Goal: Task Accomplishment & Management: Complete application form

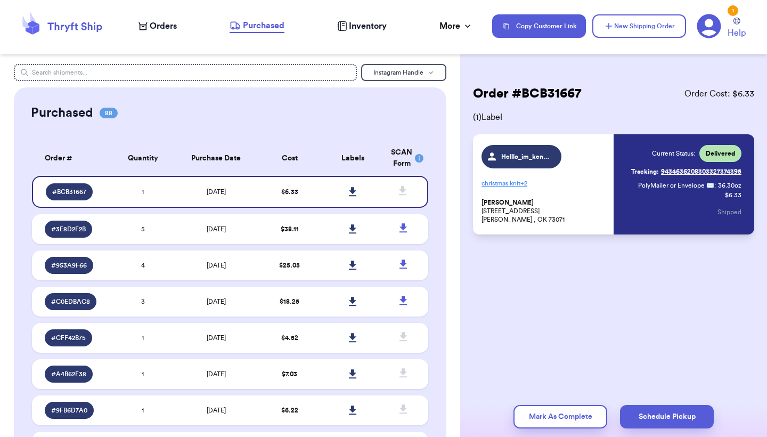
click at [43, 25] on icon at bounding box center [61, 26] width 85 height 29
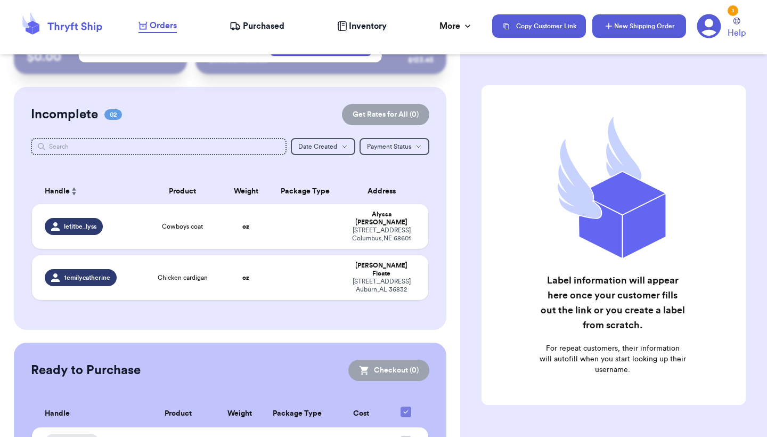
click at [632, 23] on button "New Shipping Order" at bounding box center [639, 25] width 94 height 23
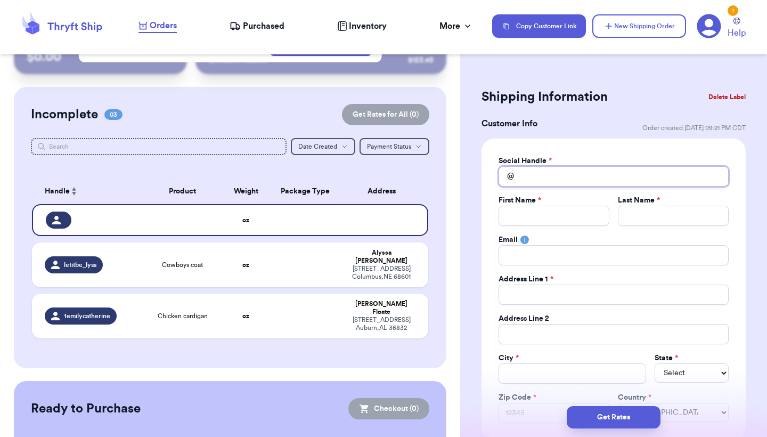
click at [547, 178] on input "Total Amount Paid" at bounding box center [614, 176] width 230 height 20
type input "h"
type input "he"
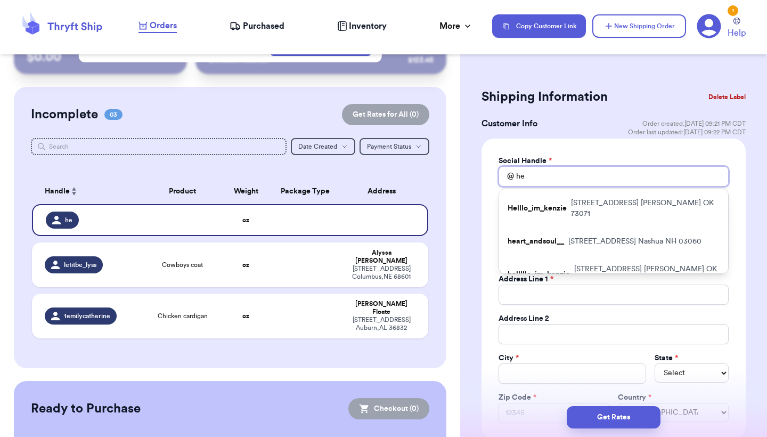
type input "hel"
type input "hell"
type input "helll"
type input "helllo"
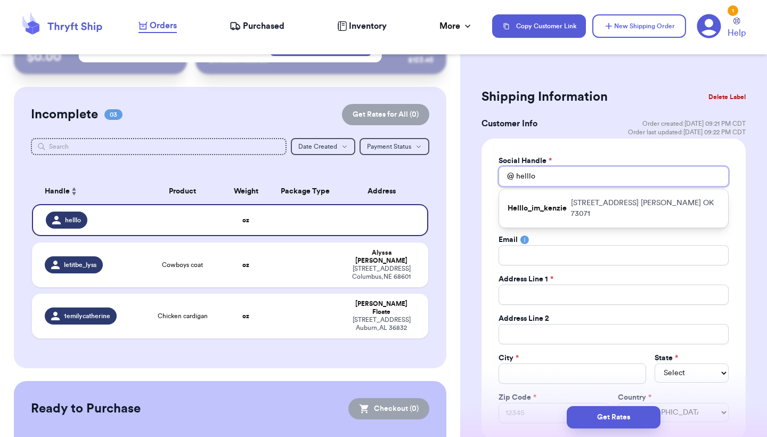
type input "hello"
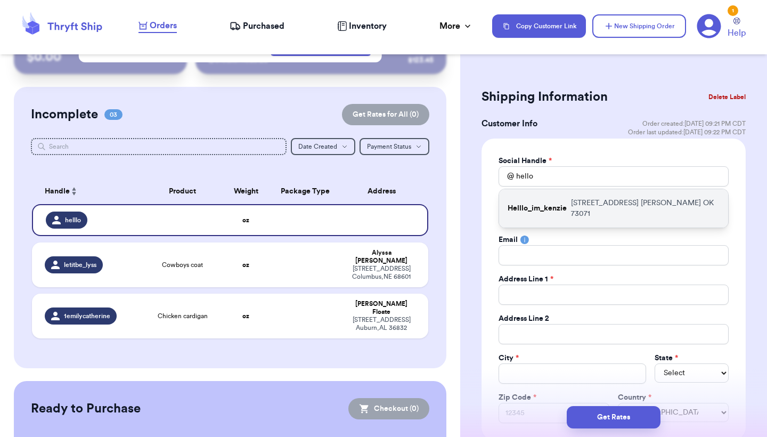
drag, startPoint x: 547, startPoint y: 178, endPoint x: 628, endPoint y: 204, distance: 85.1
click at [628, 204] on p "2321 Houston Ave Norman OK 73071" at bounding box center [645, 208] width 149 height 21
type input "Helllo_im_kenzie"
type input "McKenzie"
type input "Meadows"
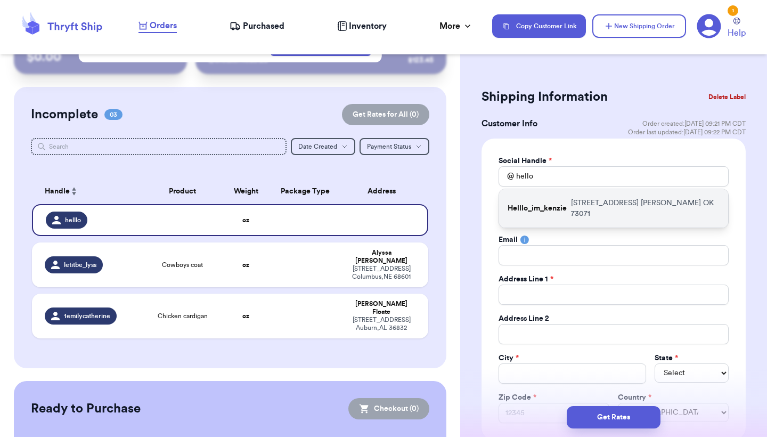
type input "mxkenzie.cypert@gmail.com"
type input "[STREET_ADDRESS]"
type input "Norman"
select select "OK"
type input "73071"
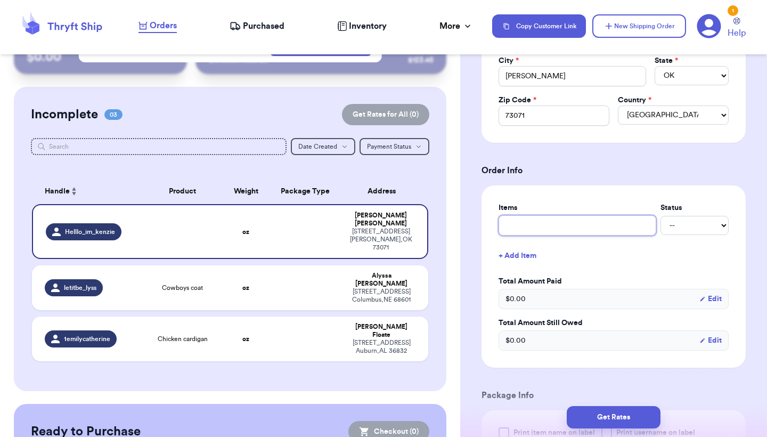
scroll to position [316, 0]
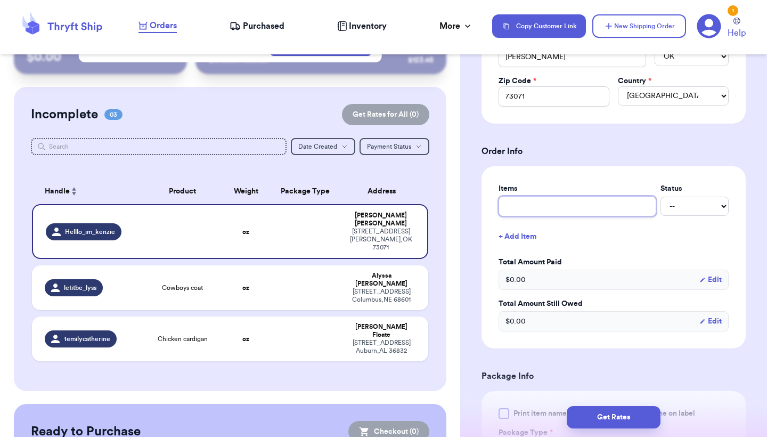
type input "L"
type input "Li"
type input "Lig"
type input "Ligh"
type input "Light"
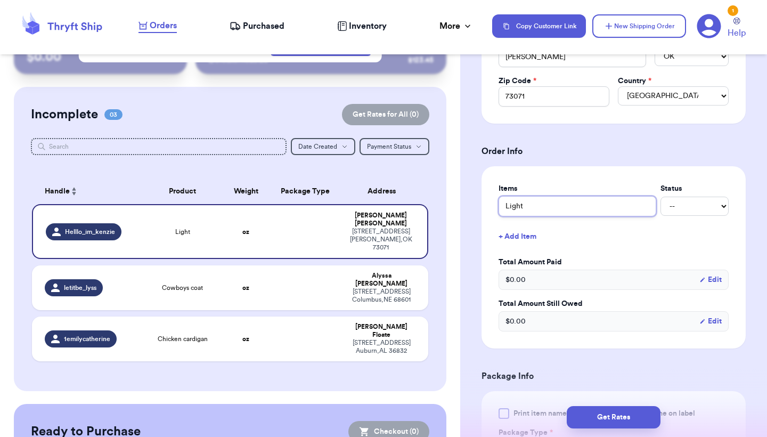
type input "Lighth"
type input "Lightho"
type input "Lighthou"
type input "Lighthous"
type input "Lighthouse"
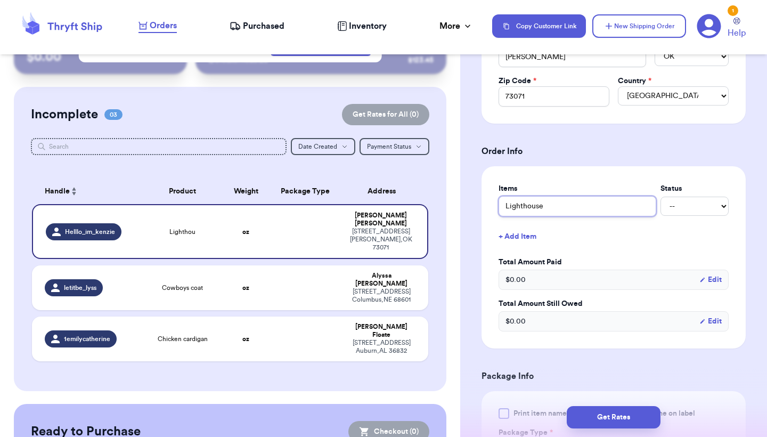
type input "Lighthouse"
type input "Lighthouse k"
type input "Lighthouse kn"
type input "Lighthouse kni"
type input "Lighthouse knit"
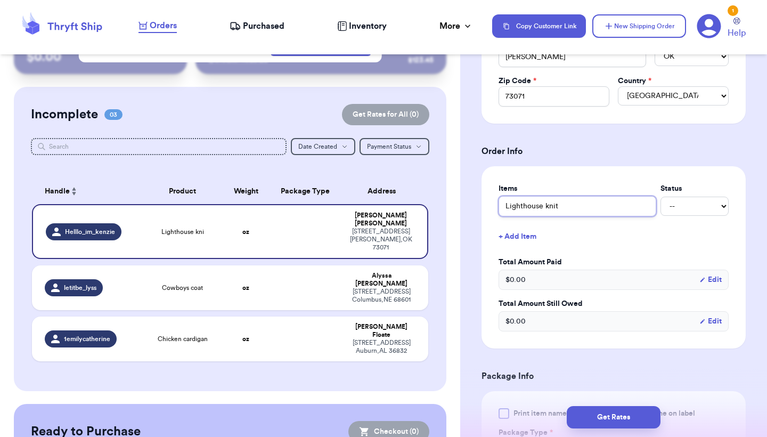
type input "Lighthouse knit"
select select "paid"
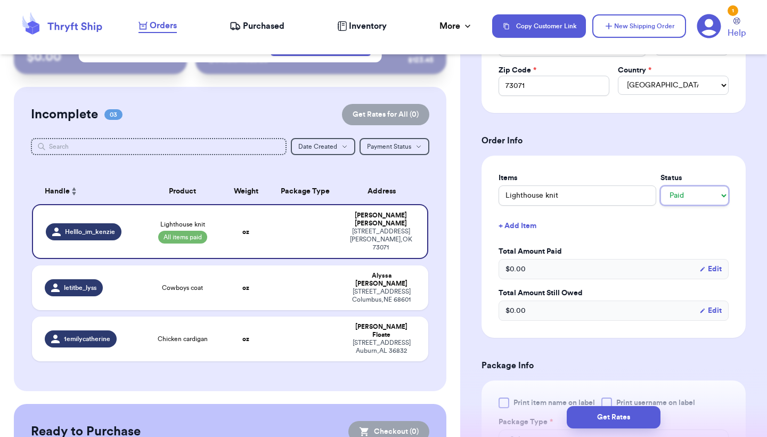
scroll to position [339, 0]
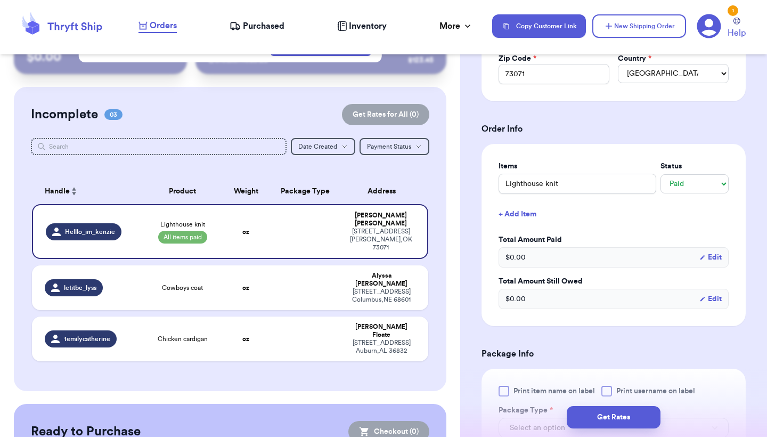
click at [556, 261] on div "$ 0.00 Edit" at bounding box center [614, 257] width 230 height 20
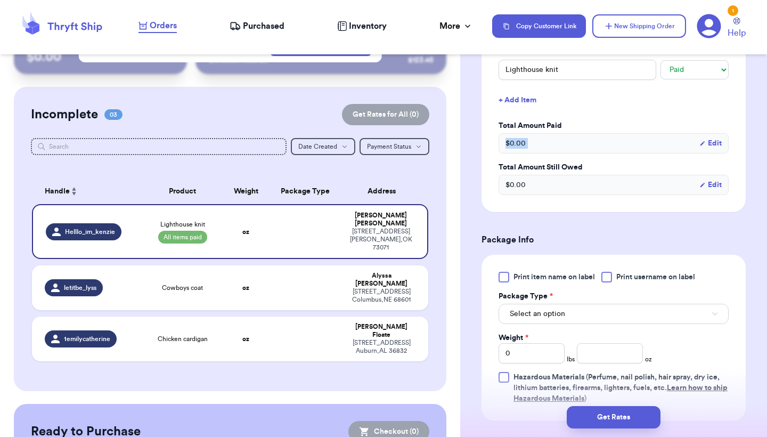
scroll to position [455, 0]
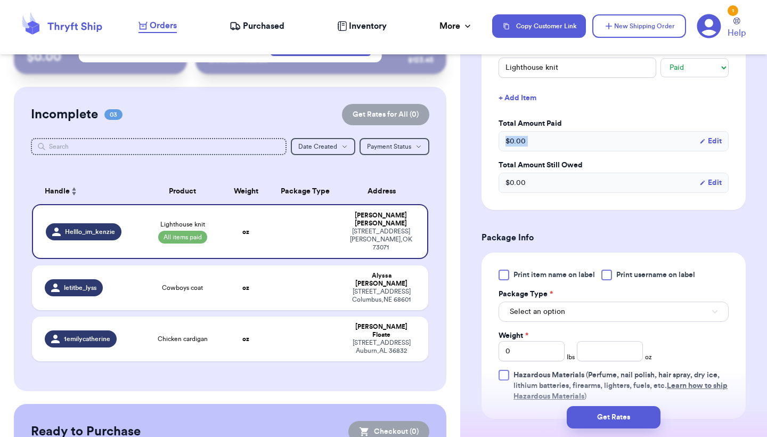
click at [564, 311] on span "Select an option" at bounding box center [537, 311] width 55 height 11
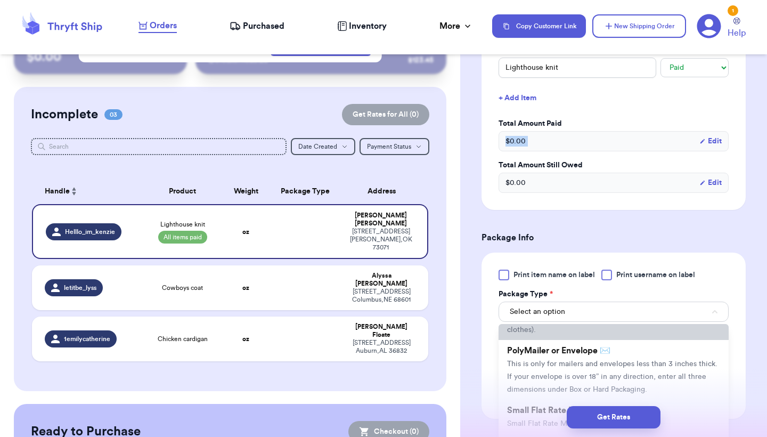
scroll to position [66, 0]
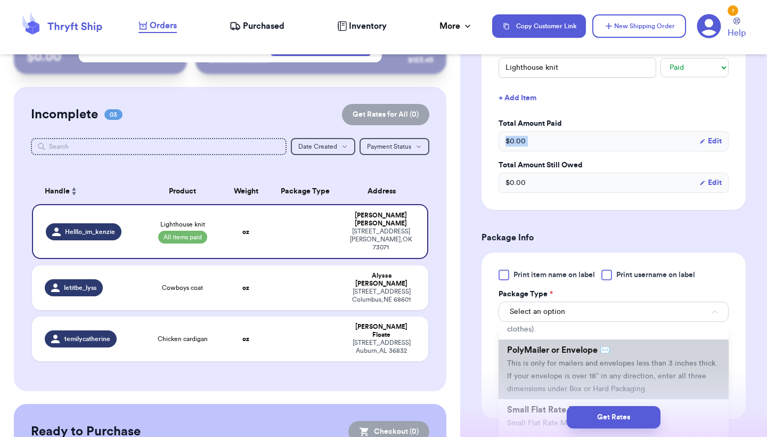
click at [562, 360] on span "This is only for mailers and envelopes less than 3 inches thick. If your envelo…" at bounding box center [612, 376] width 210 height 33
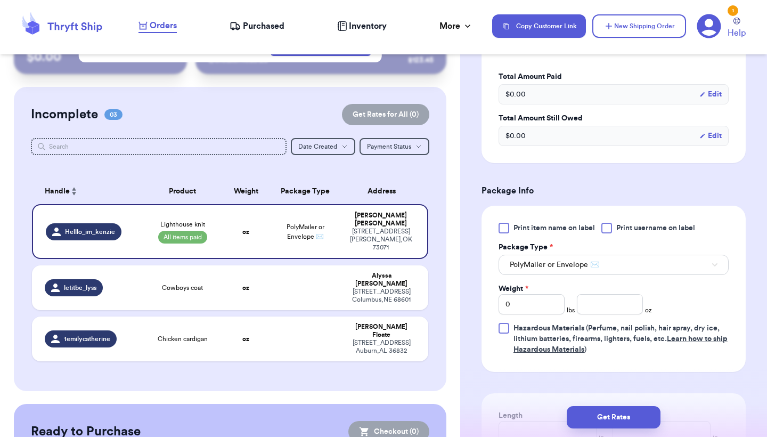
scroll to position [510, 0]
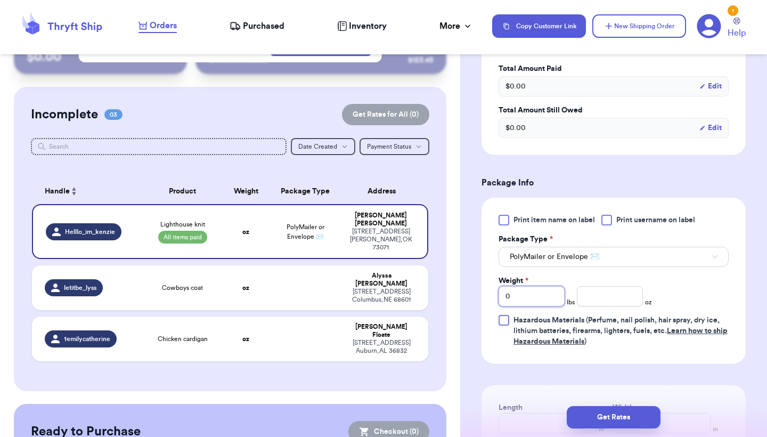
click at [539, 296] on input "0" at bounding box center [532, 296] width 66 height 20
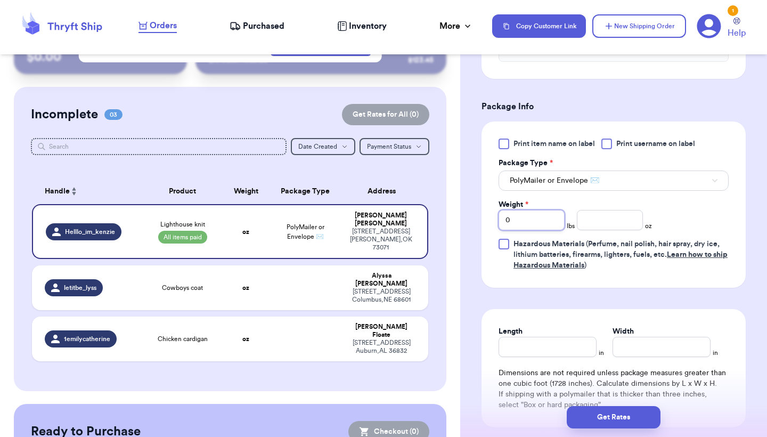
scroll to position [587, 0]
click at [550, 341] on input "Length" at bounding box center [548, 346] width 98 height 20
type input "1"
type input "10"
type input "1"
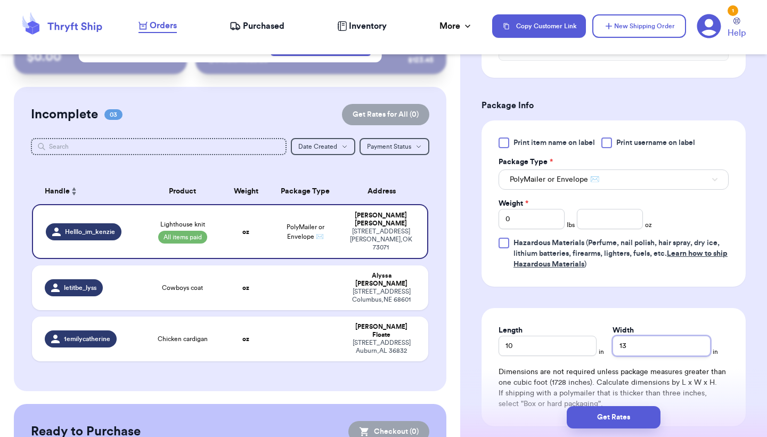
type input "13"
click at [611, 205] on div "Weight * 0 lbs oz" at bounding box center [575, 213] width 153 height 31
click at [606, 222] on input "number" at bounding box center [610, 219] width 66 height 20
type input "23"
click at [718, 221] on div "Print item name on label Print username on label Package Type * PolyMailer or E…" at bounding box center [614, 203] width 230 height 132
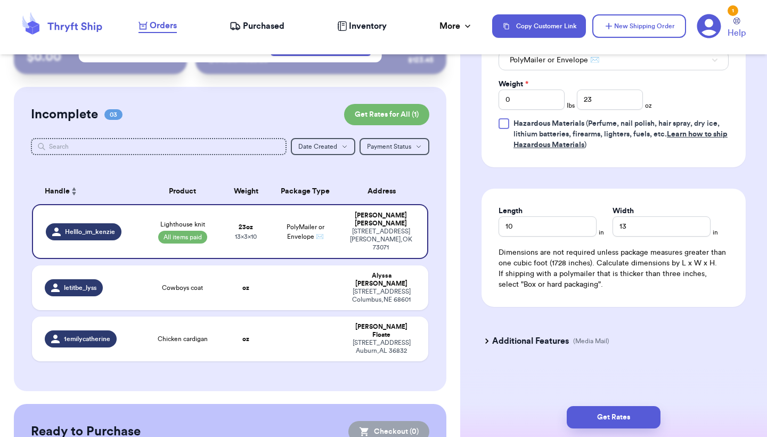
scroll to position [706, 0]
click at [584, 417] on button "Get Rates" at bounding box center [614, 417] width 94 height 22
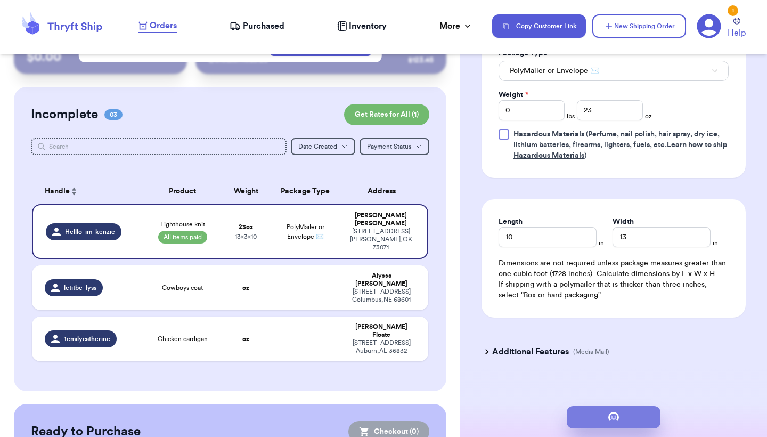
type input "1"
type input "7"
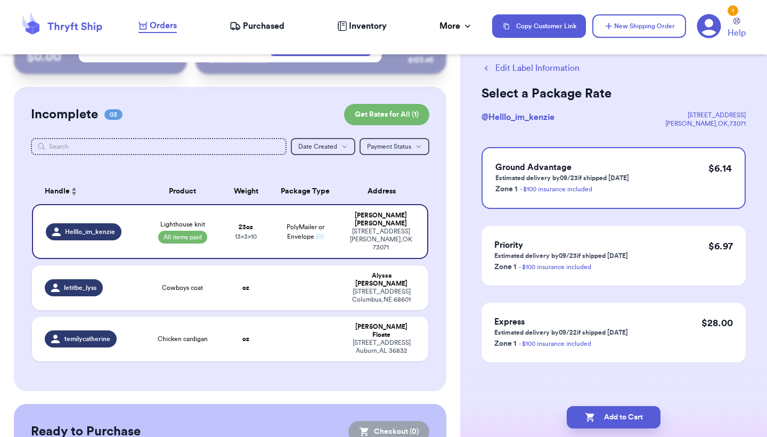
scroll to position [23, 0]
click at [632, 418] on button "Add to Cart" at bounding box center [614, 417] width 94 height 22
checkbox input "true"
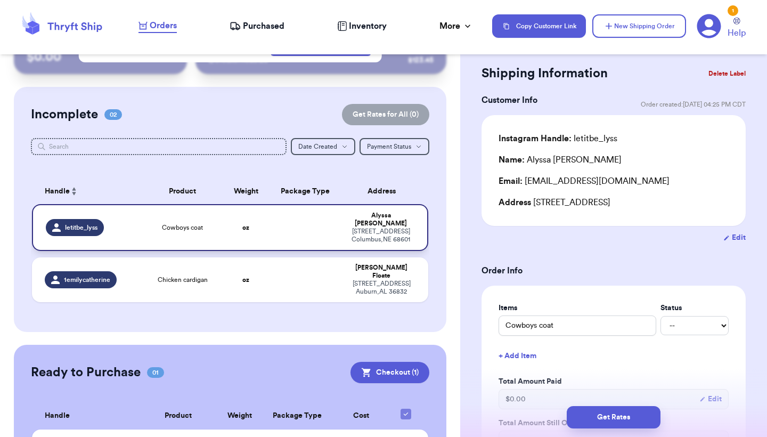
click at [290, 239] on td at bounding box center [305, 227] width 71 height 47
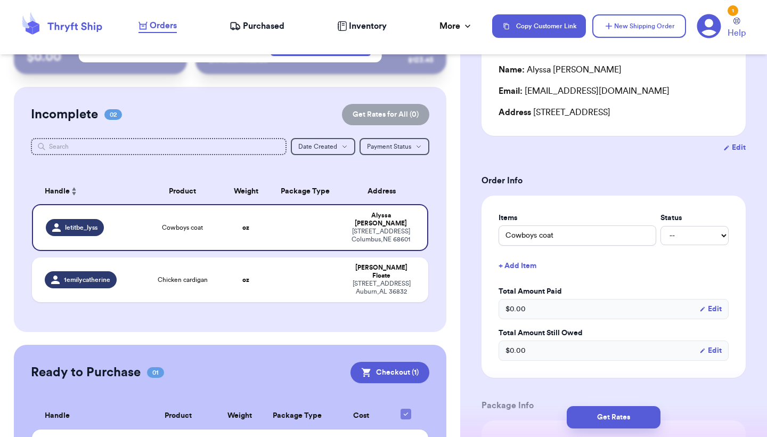
scroll to position [115, 0]
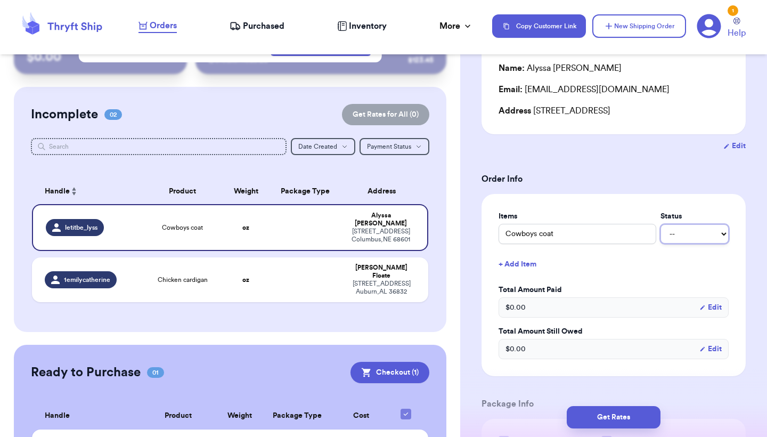
select select "paid"
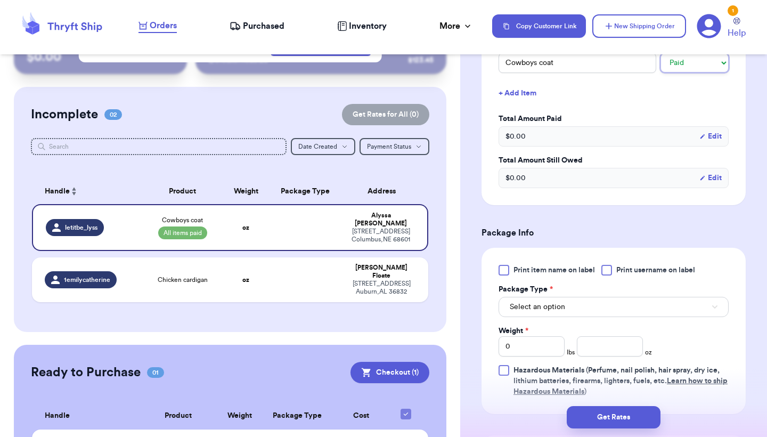
scroll to position [293, 0]
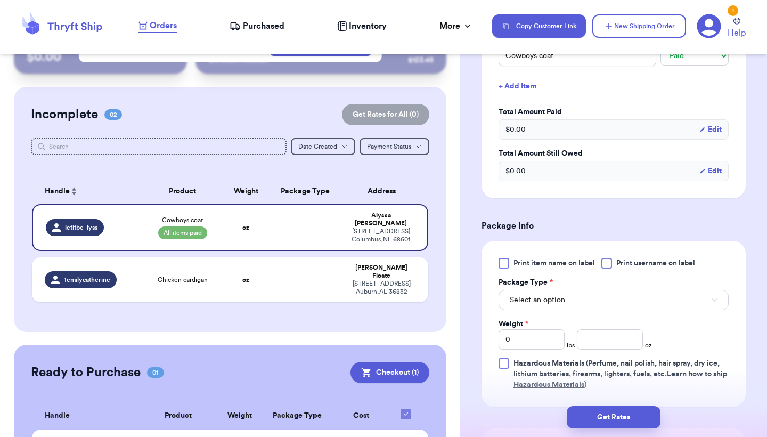
click at [552, 299] on span "Select an option" at bounding box center [537, 300] width 55 height 11
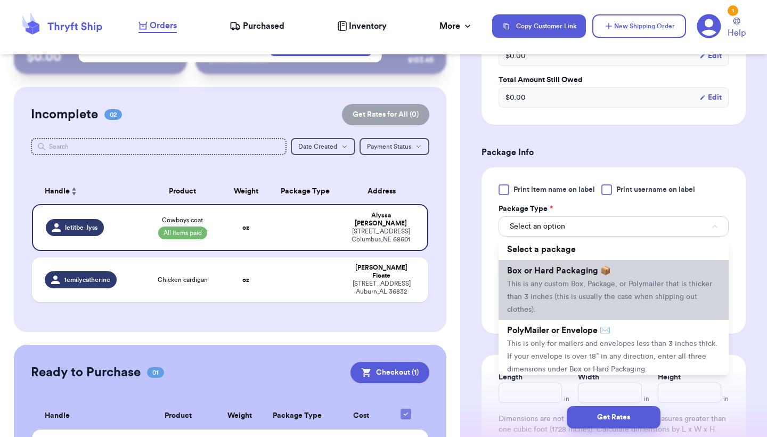
scroll to position [3, 0]
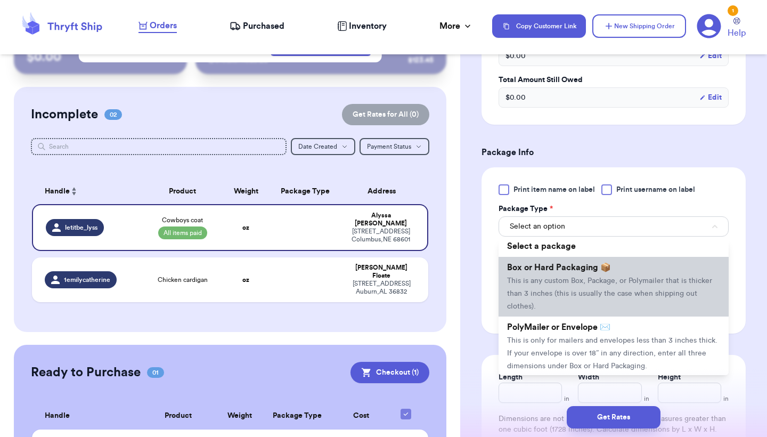
click at [590, 294] on span "This is any custom Box, Package, or Polymailer that is thicker than 3 inches (t…" at bounding box center [609, 293] width 205 height 33
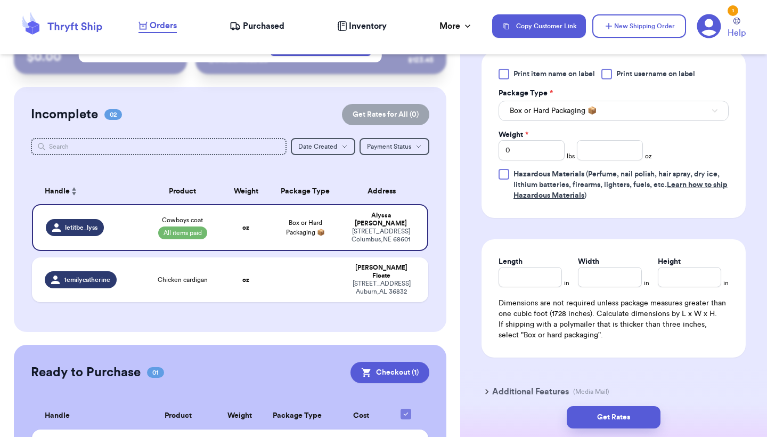
scroll to position [483, 0]
click at [599, 148] on input "number" at bounding box center [610, 150] width 66 height 20
type input "47"
click at [531, 278] on input "Length" at bounding box center [530, 276] width 63 height 20
type input "18"
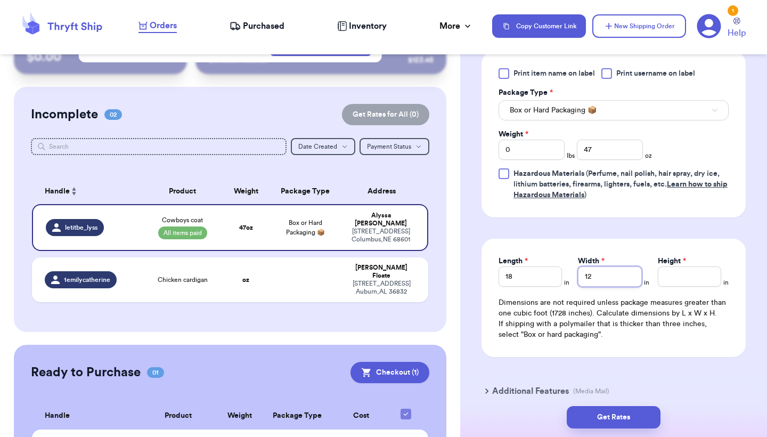
type input "12"
type input "8"
type input "5"
click at [653, 358] on form "Shipping Information Delete Label Customer Info Order created: 09/21, 04:25 PM …" at bounding box center [614, 8] width 264 height 810
click at [681, 275] on input "9" at bounding box center [689, 276] width 63 height 20
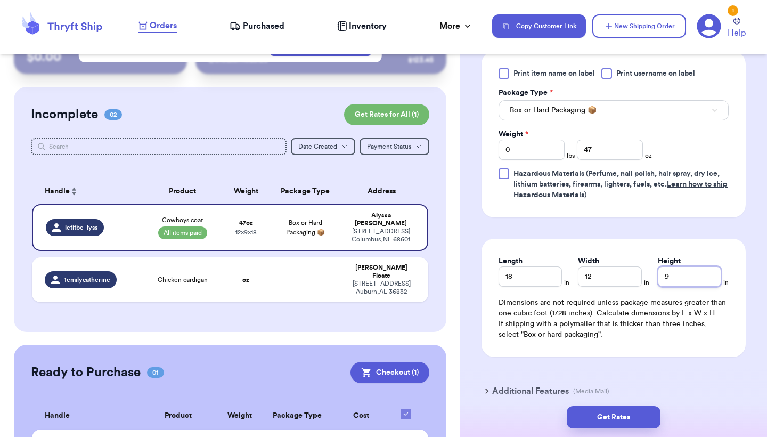
click at [681, 275] on input "9" at bounding box center [689, 276] width 63 height 20
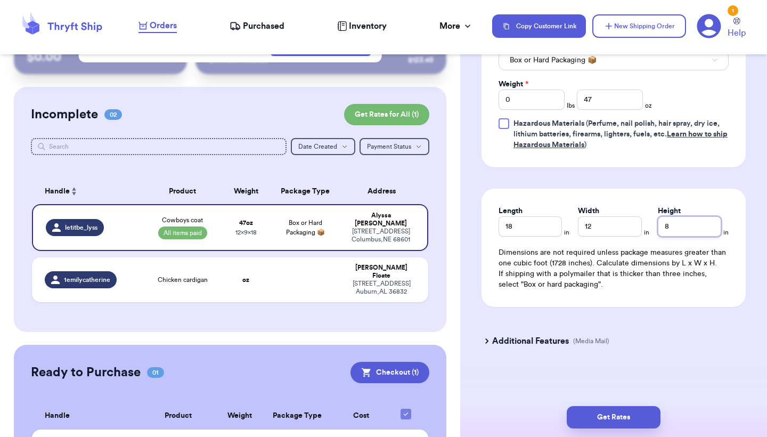
scroll to position [535, 0]
type input "8"
click at [629, 412] on button "Get Rates" at bounding box center [614, 417] width 94 height 22
type input "2"
type input "15"
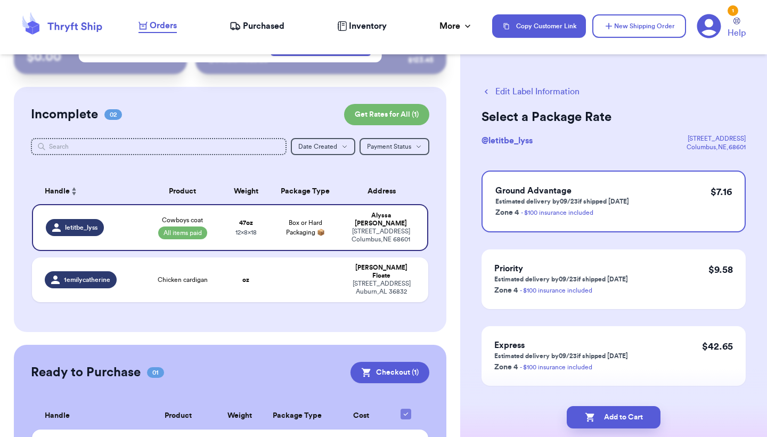
scroll to position [0, 0]
click at [623, 414] on button "Add to Cart" at bounding box center [614, 417] width 94 height 22
checkbox input "true"
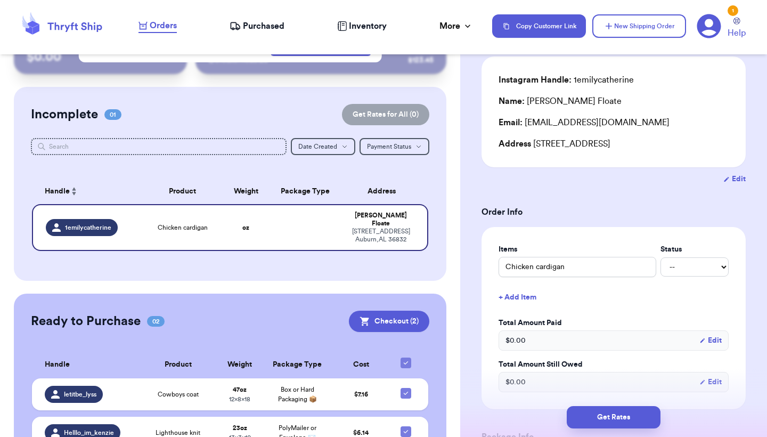
scroll to position [84, 0]
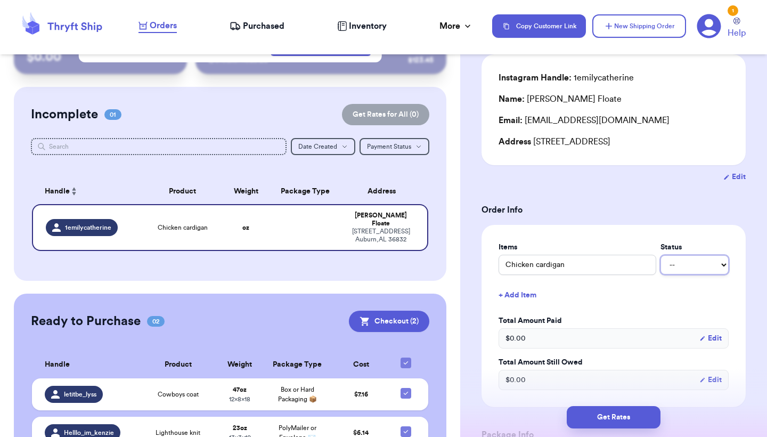
select select "paid"
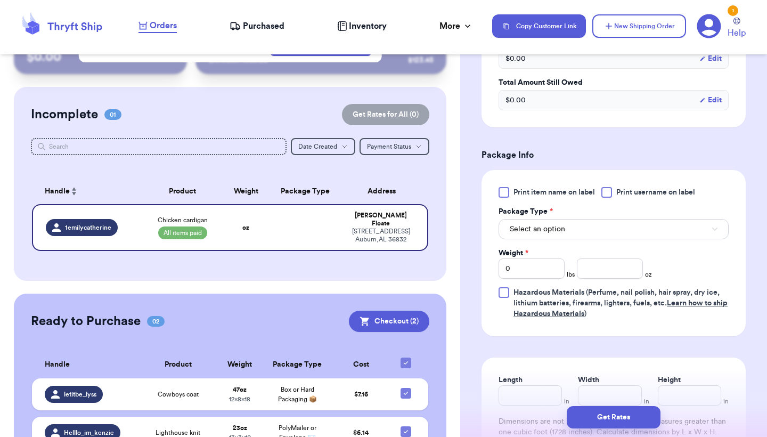
scroll to position [370, 0]
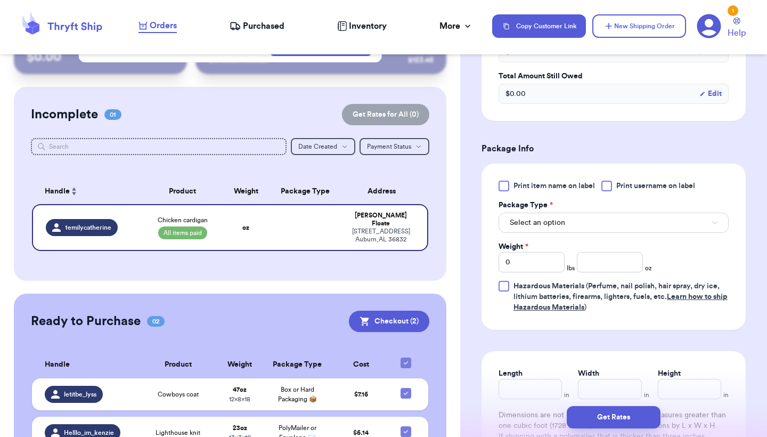
click at [578, 233] on button "Select an option" at bounding box center [614, 223] width 230 height 20
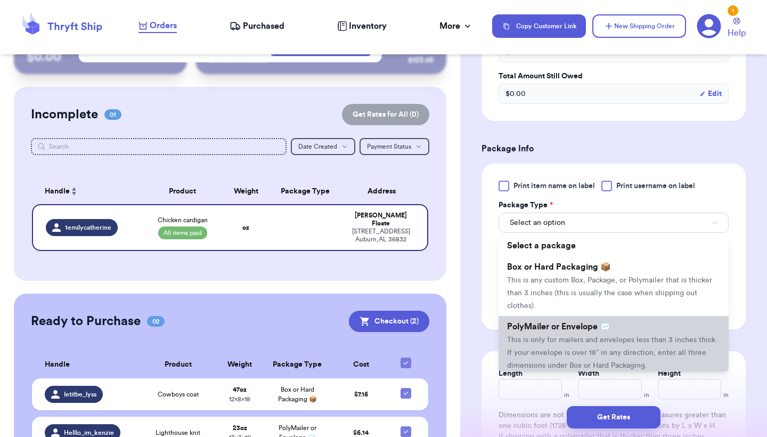
click at [577, 334] on li "PolyMailer or Envelope ✉️ This is only for mailers and envelopes less than 3 in…" at bounding box center [614, 346] width 230 height 60
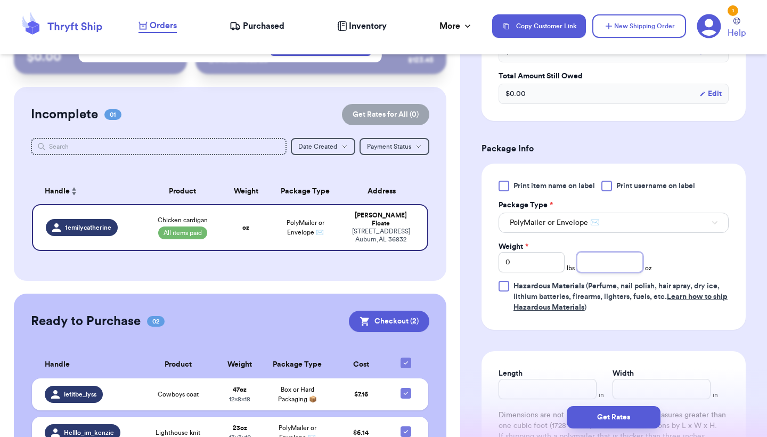
click at [627, 270] on input "number" at bounding box center [610, 262] width 66 height 20
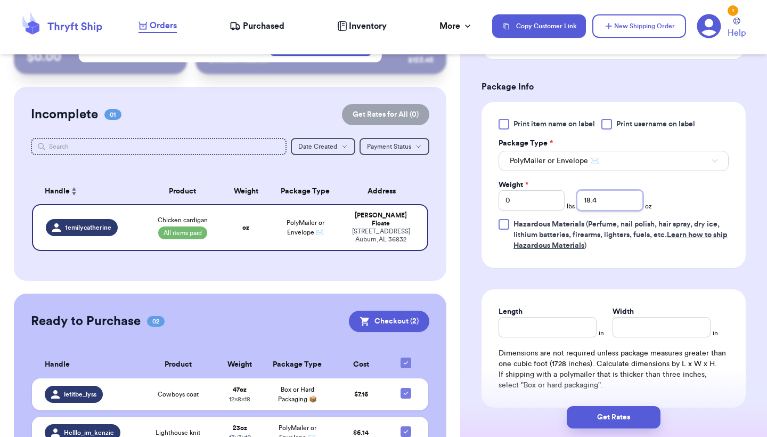
type input "18.3"
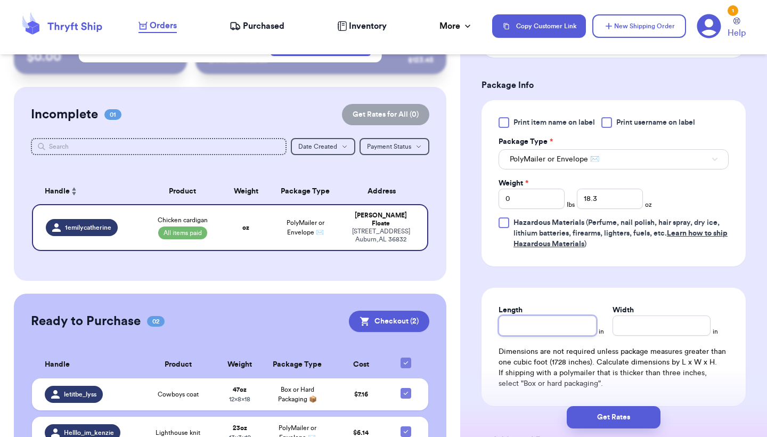
click at [580, 336] on input "Length" at bounding box center [548, 325] width 98 height 20
type input "10"
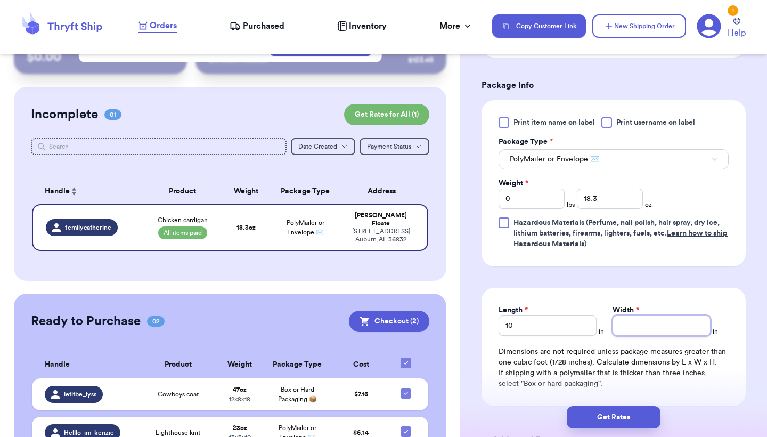
click at [676, 336] on input "Width *" at bounding box center [662, 325] width 98 height 20
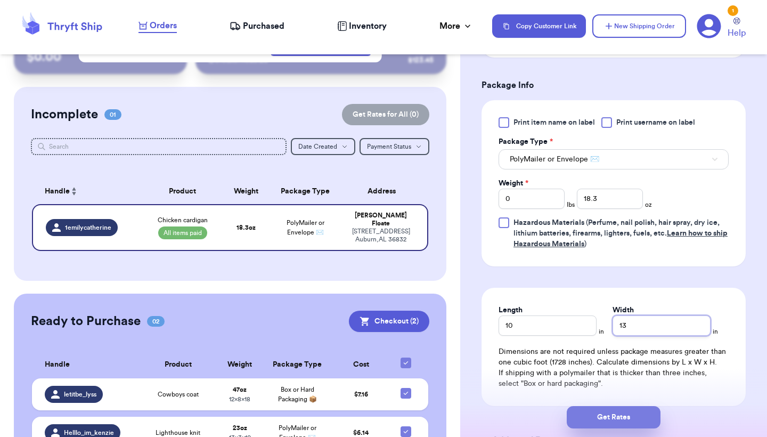
type input "13"
click at [628, 413] on button "Get Rates" at bounding box center [614, 417] width 94 height 22
type input "1"
type input "2.3000000000000007"
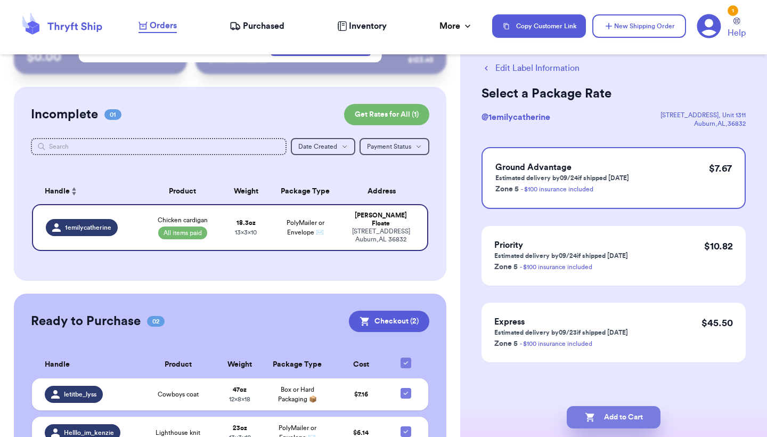
scroll to position [0, 0]
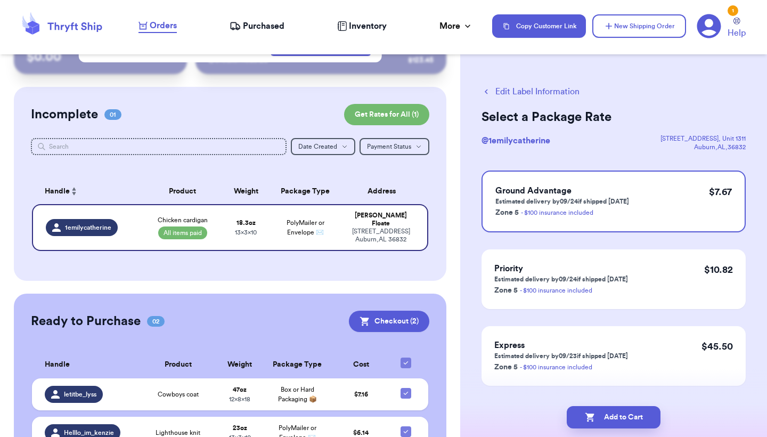
click at [494, 89] on button "Edit Label Information" at bounding box center [531, 91] width 98 height 13
select select "paid"
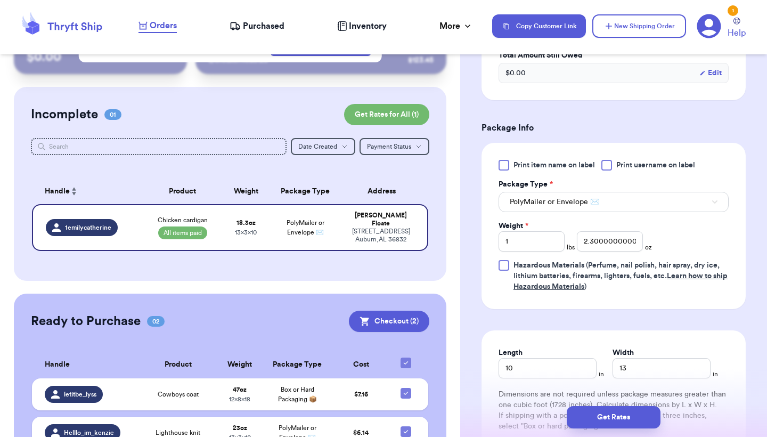
scroll to position [401, 0]
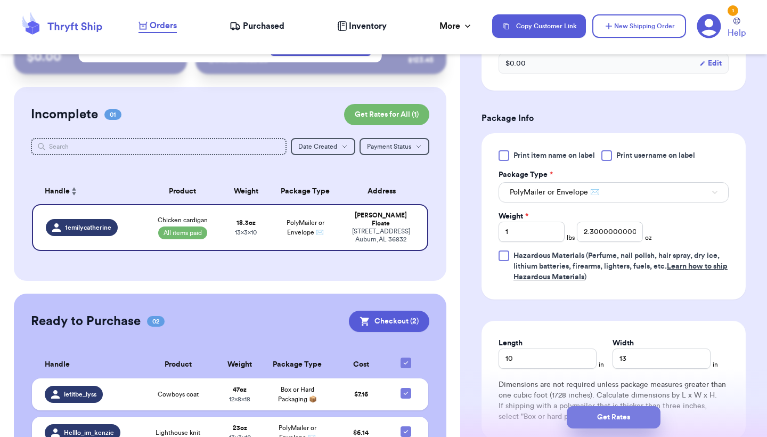
click at [617, 413] on button "Get Rates" at bounding box center [614, 417] width 94 height 22
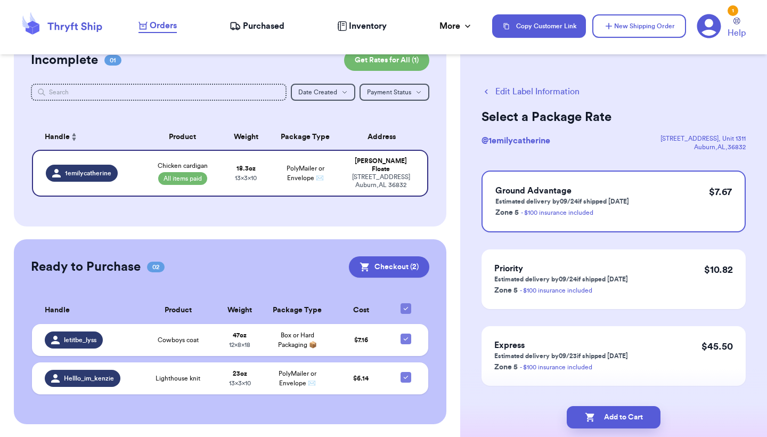
scroll to position [102, 0]
click at [609, 417] on button "Add to Cart" at bounding box center [614, 417] width 94 height 22
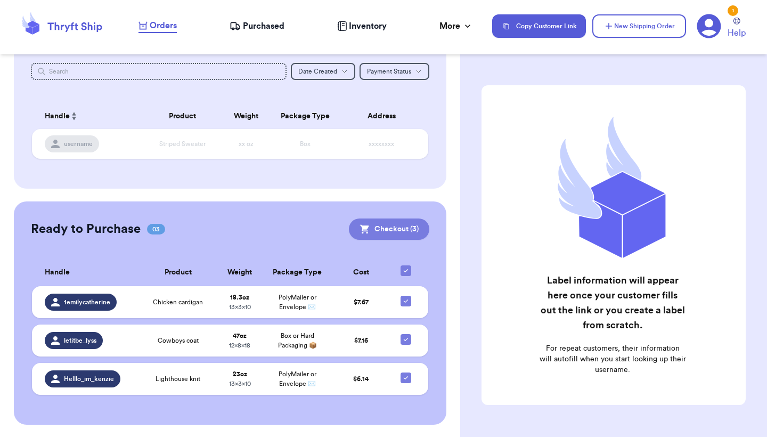
scroll to position [0, 0]
click at [372, 237] on button "Checkout ( 3 )" at bounding box center [389, 228] width 80 height 21
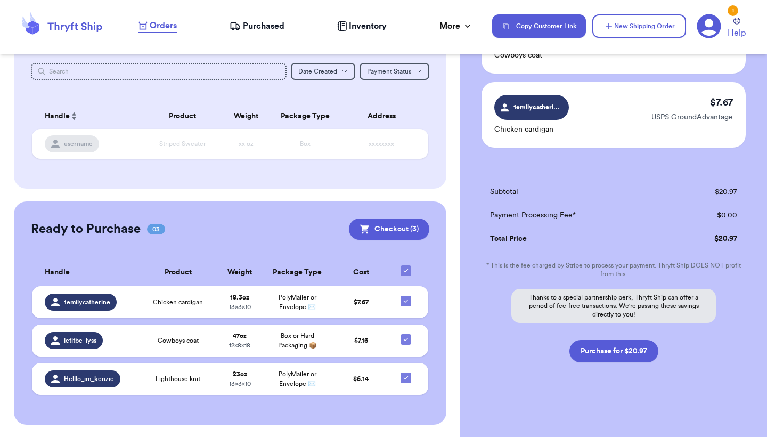
scroll to position [198, 0]
click at [627, 352] on button "Purchase for $20.97" at bounding box center [614, 351] width 89 height 22
checkbox input "false"
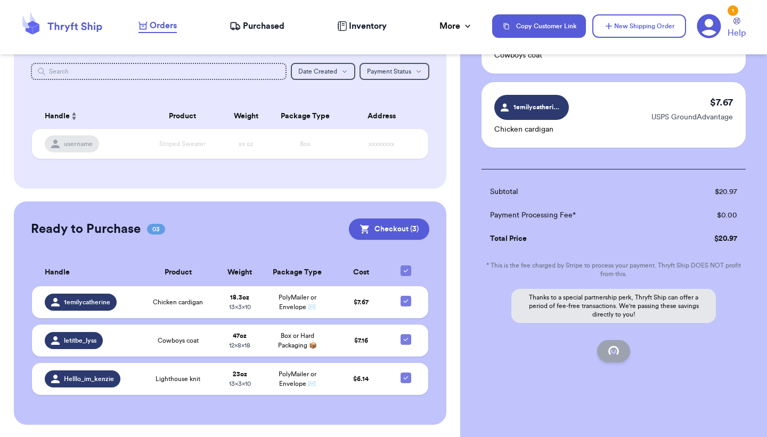
checkbox input "false"
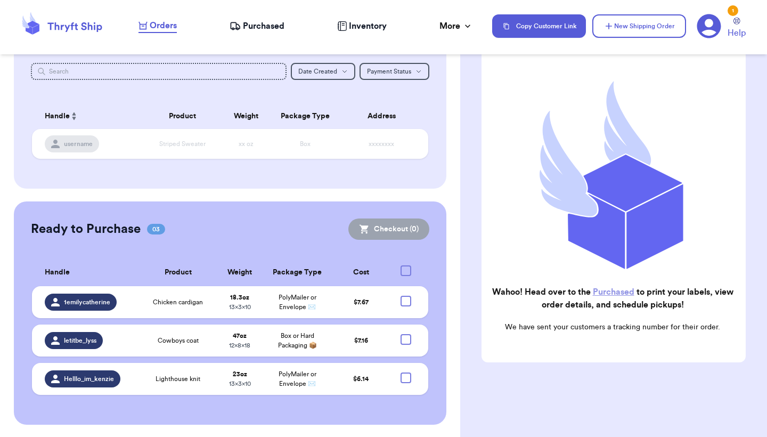
checkbox input "true"
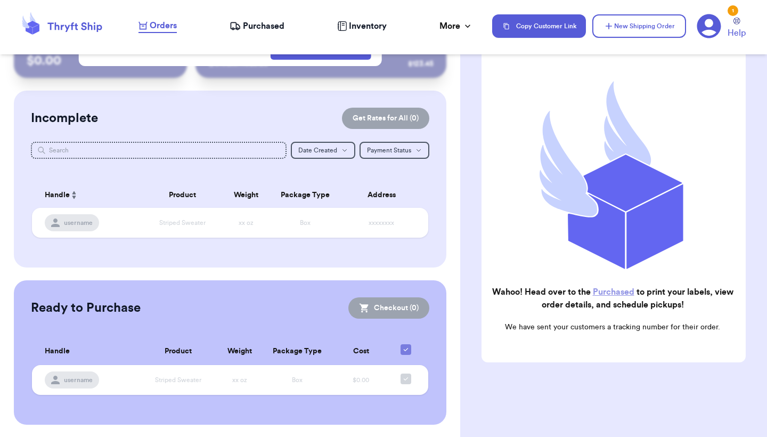
click at [355, 25] on span "Inventory" at bounding box center [368, 26] width 38 height 13
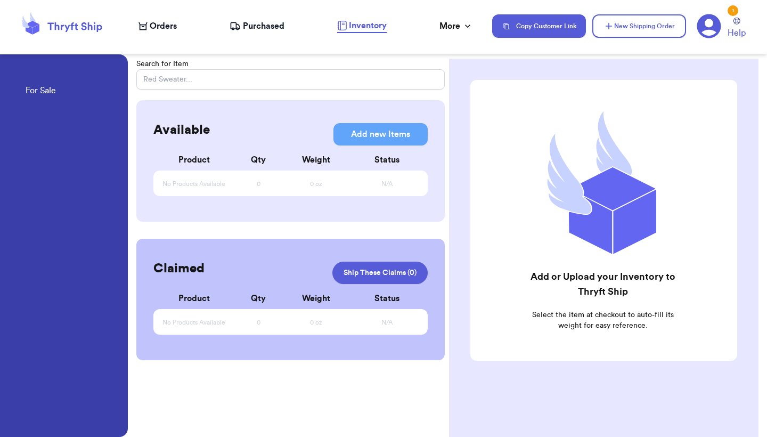
click at [259, 29] on span "Purchased" at bounding box center [264, 26] width 42 height 13
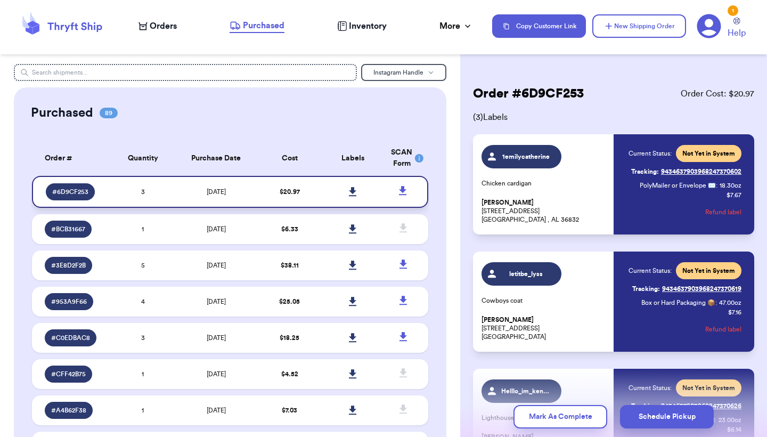
click at [351, 197] on icon at bounding box center [353, 192] width 8 height 10
click at [90, 31] on icon at bounding box center [61, 26] width 85 height 29
